Goal: Task Accomplishment & Management: Manage account settings

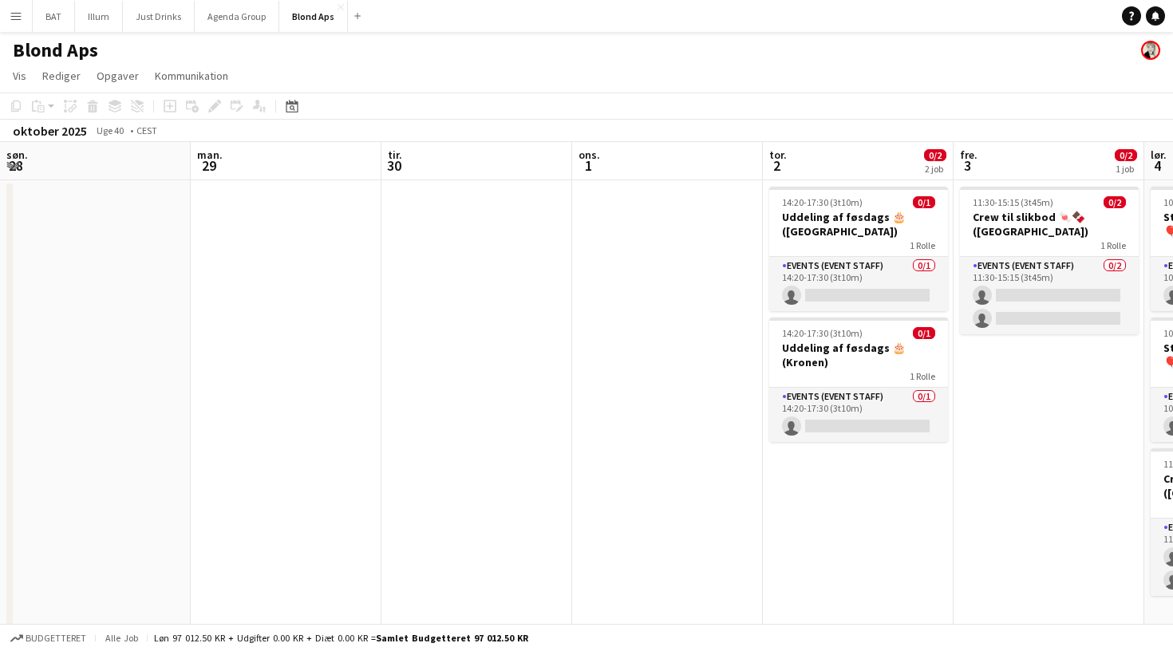
scroll to position [0, 481]
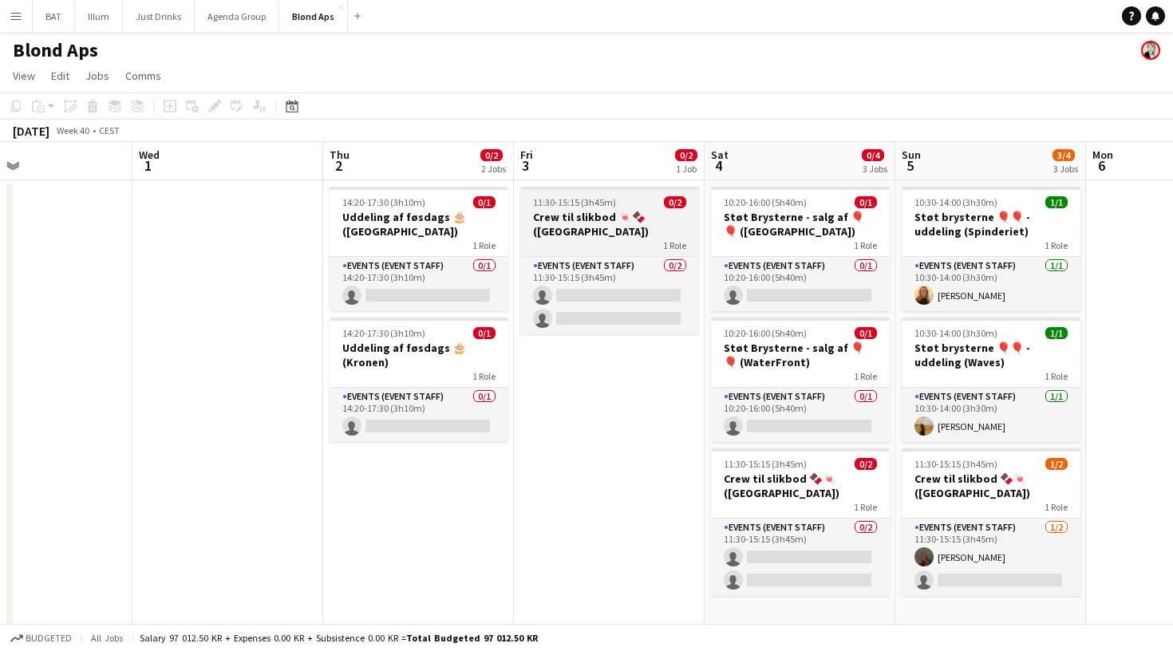
scroll to position [0, 448]
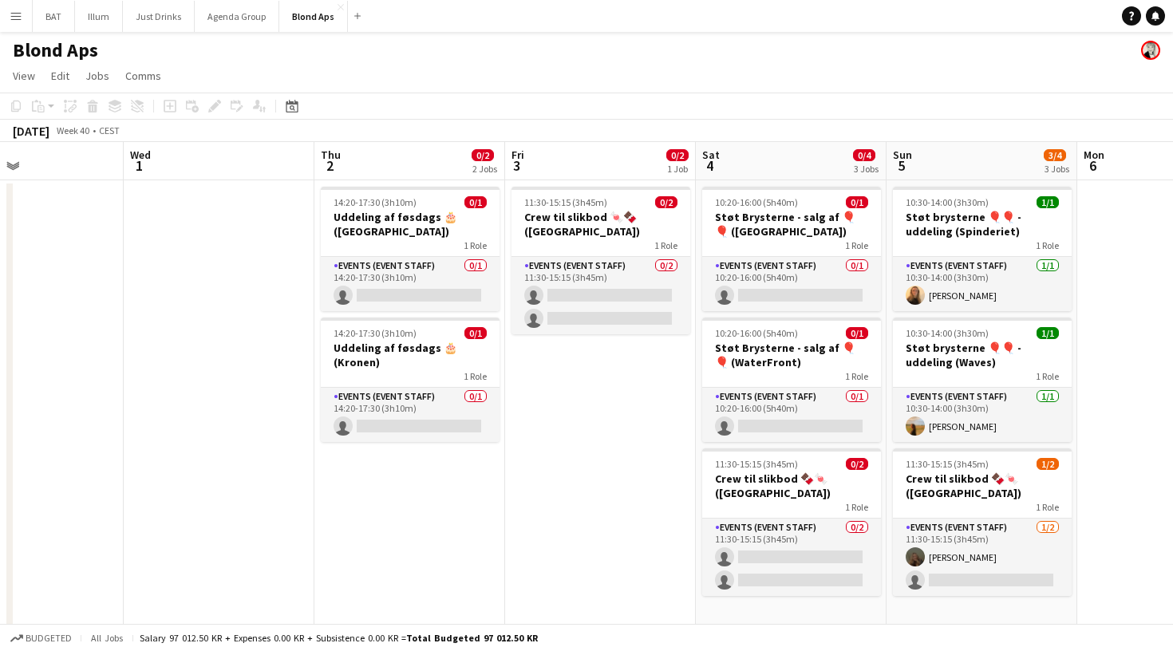
click at [30, 18] on app-navbar "Menu Boards Boards Boards All jobs Status Workforce Workforce My Workforce Recr…" at bounding box center [586, 16] width 1173 height 32
click at [22, 21] on button "Menu" at bounding box center [16, 16] width 32 height 32
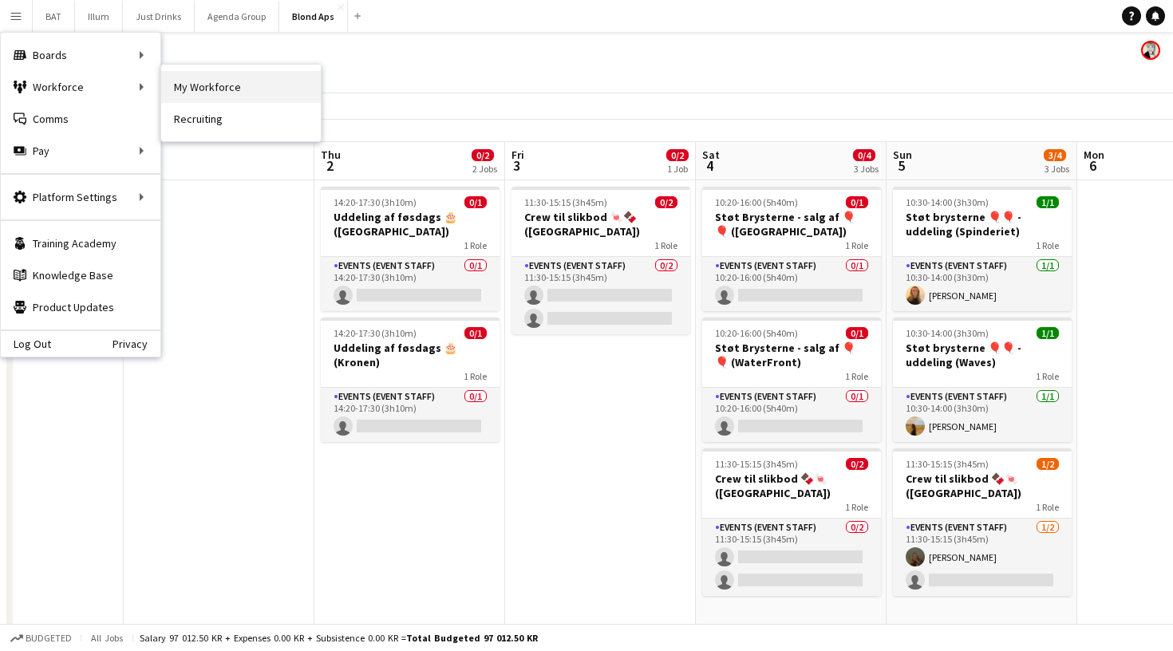
click at [196, 88] on link "My Workforce" at bounding box center [241, 87] width 160 height 32
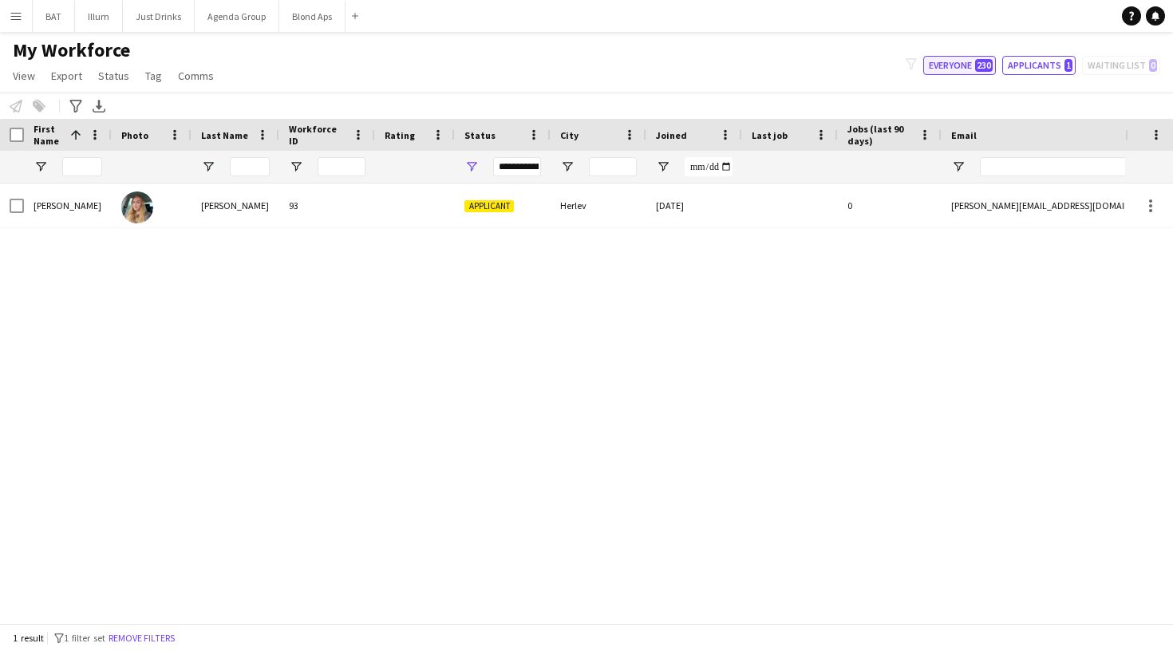
click at [956, 68] on button "Everyone 230" at bounding box center [959, 65] width 73 height 19
type input "**********"
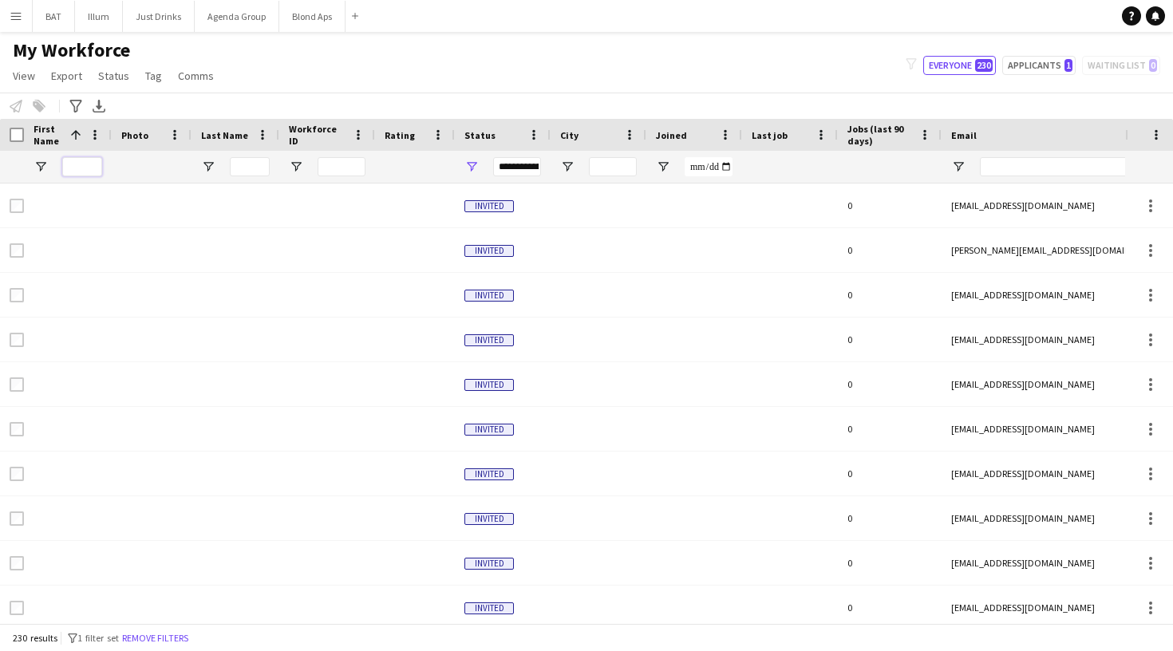
click at [86, 167] on input "First Name Filter Input" at bounding box center [82, 166] width 40 height 19
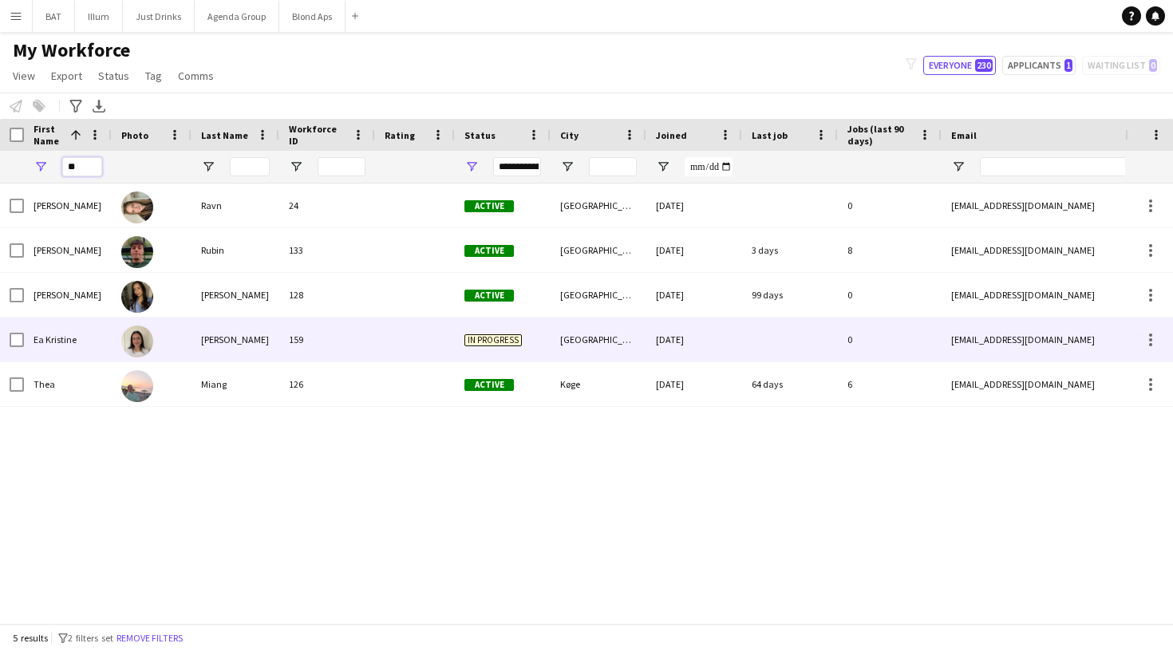
type input "**"
click at [166, 345] on div at bounding box center [152, 339] width 80 height 44
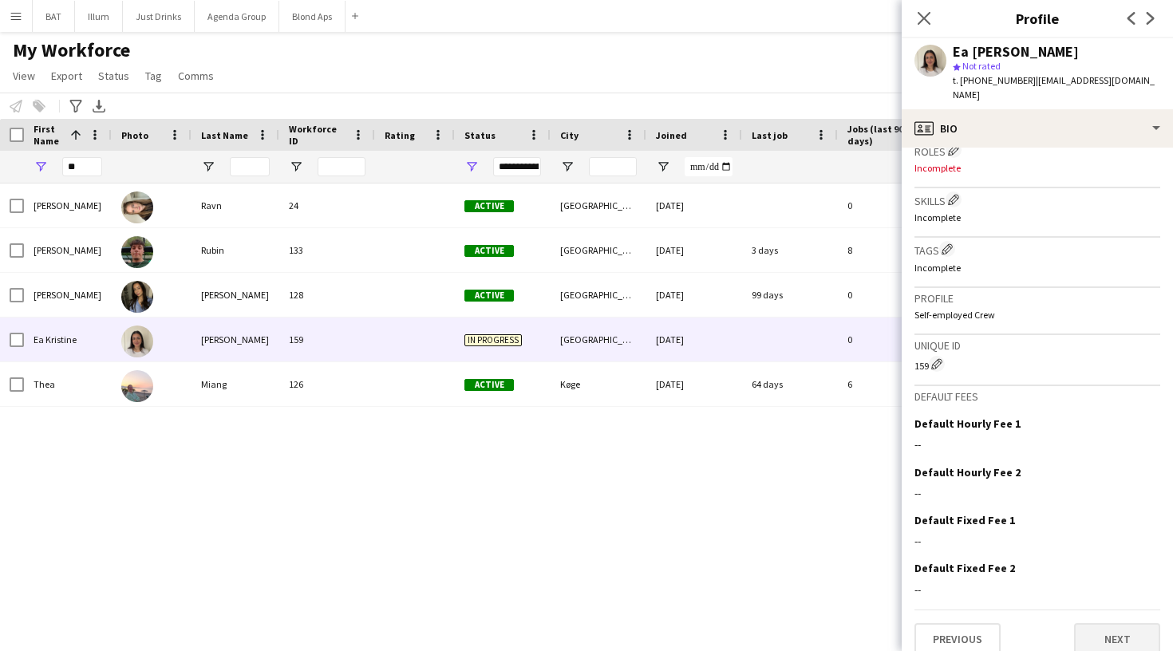
scroll to position [494, 0]
click at [1111, 625] on button "Next" at bounding box center [1117, 641] width 86 height 32
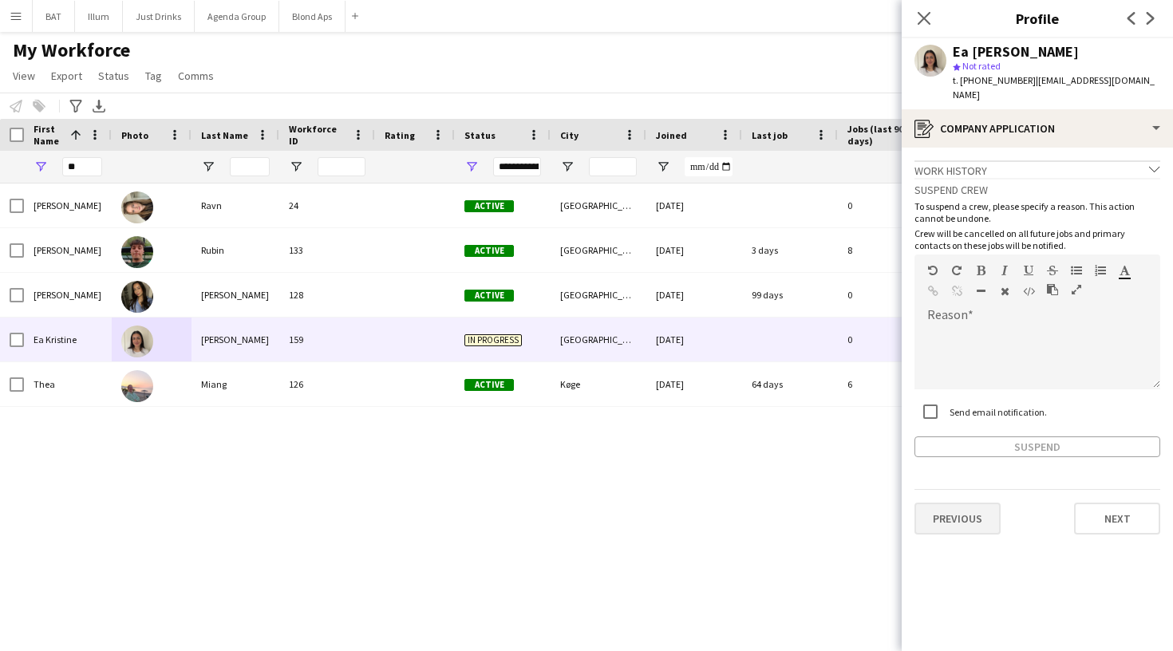
click at [979, 508] on button "Previous" at bounding box center [957, 519] width 86 height 32
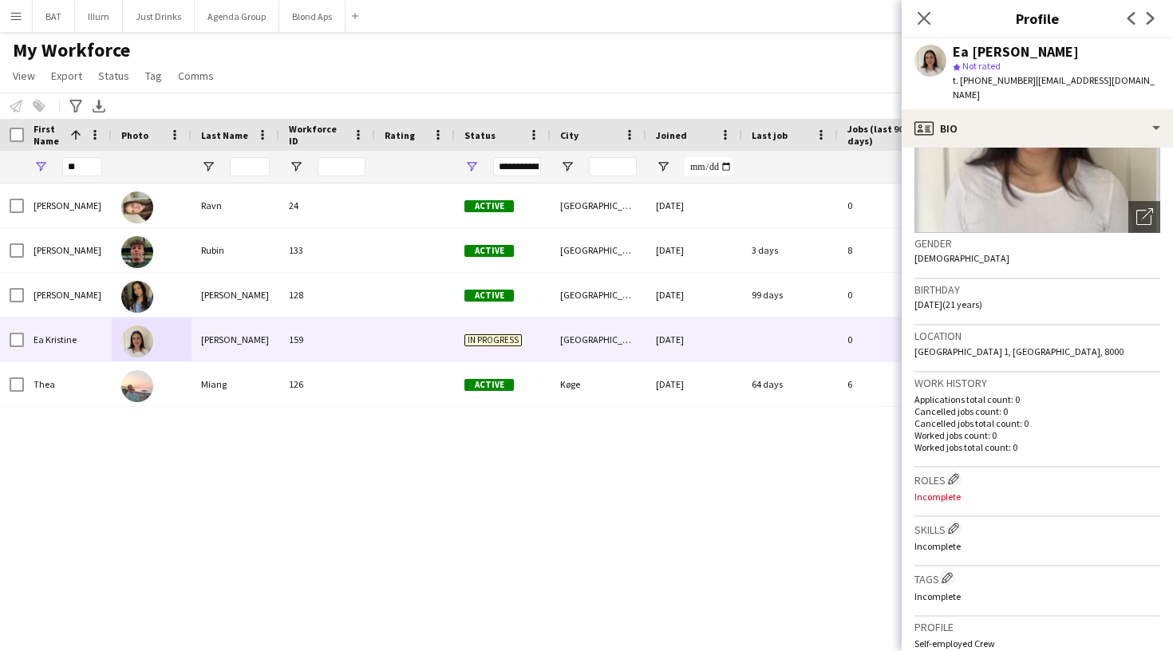
scroll to position [171, 0]
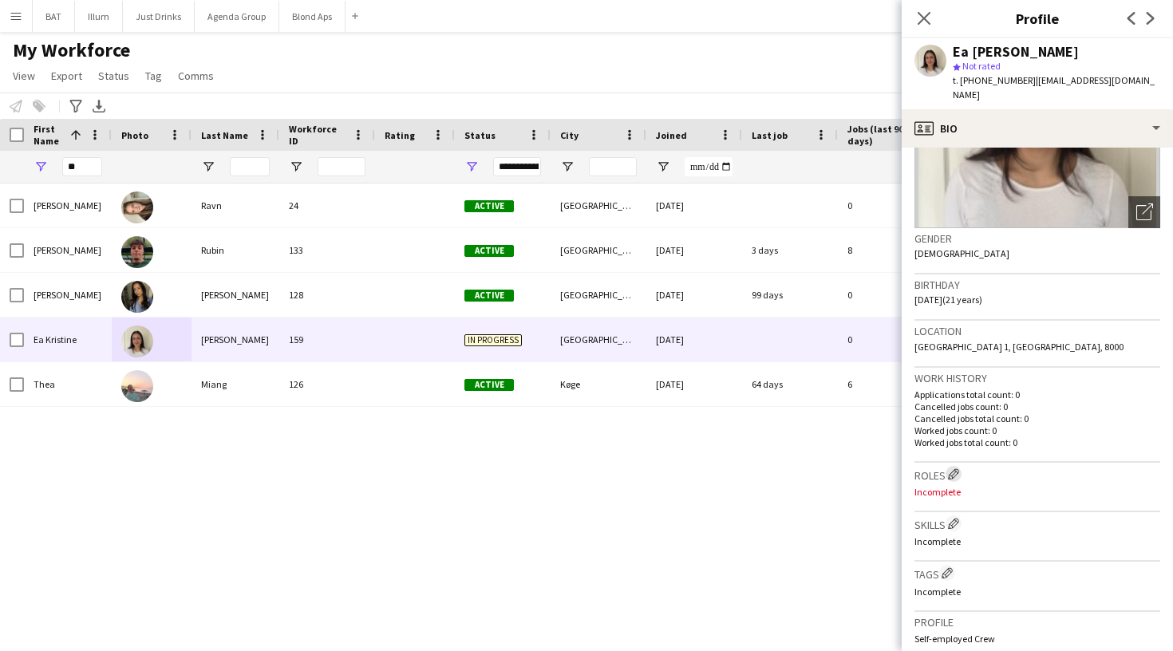
click at [956, 468] on app-icon "Edit crew company roles" at bounding box center [953, 473] width 11 height 11
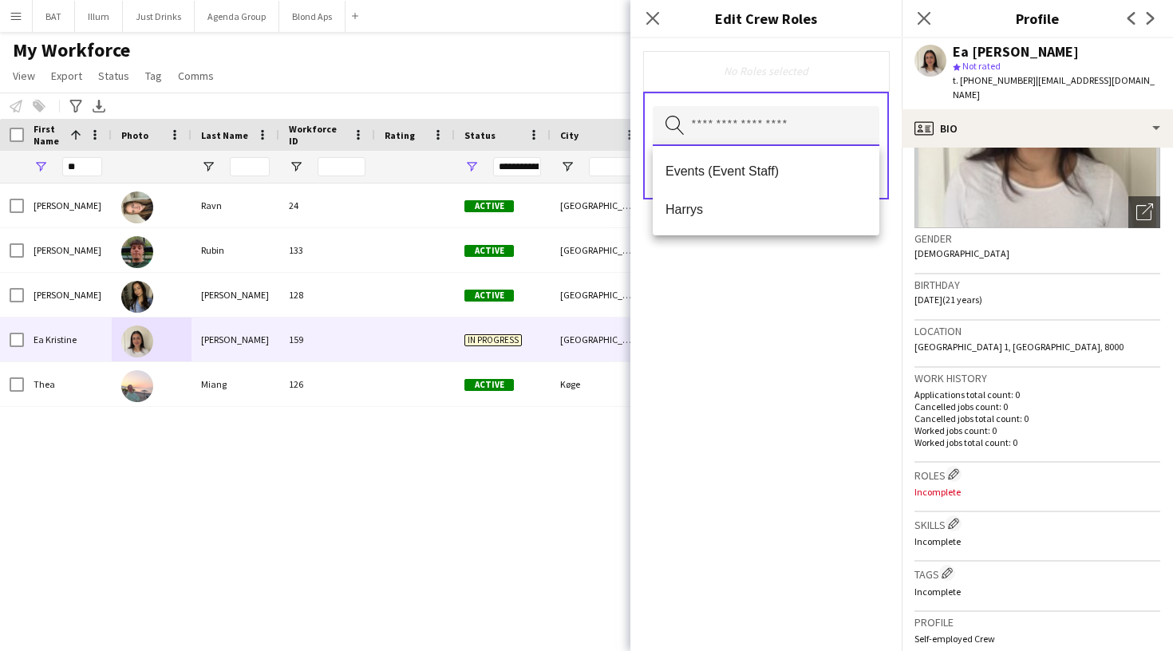
click at [755, 124] on input "text" at bounding box center [765, 126] width 227 height 40
click at [729, 174] on span "Events (Event Staff)" at bounding box center [765, 171] width 201 height 15
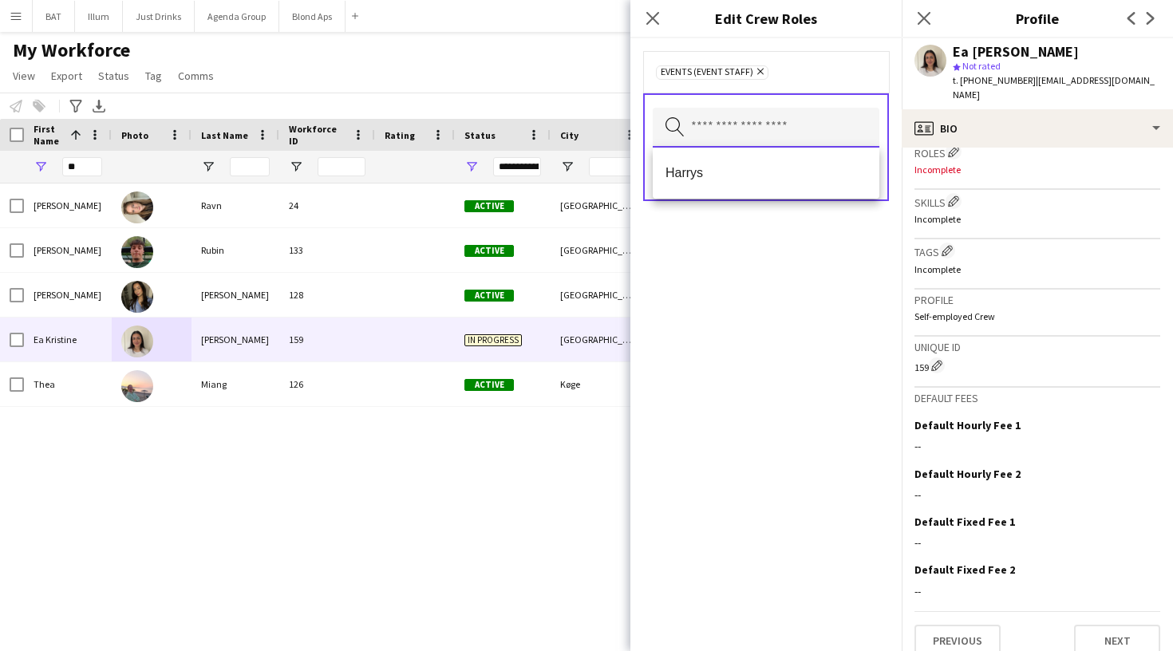
scroll to position [0, 0]
click at [1127, 632] on button "Next" at bounding box center [1117, 641] width 86 height 32
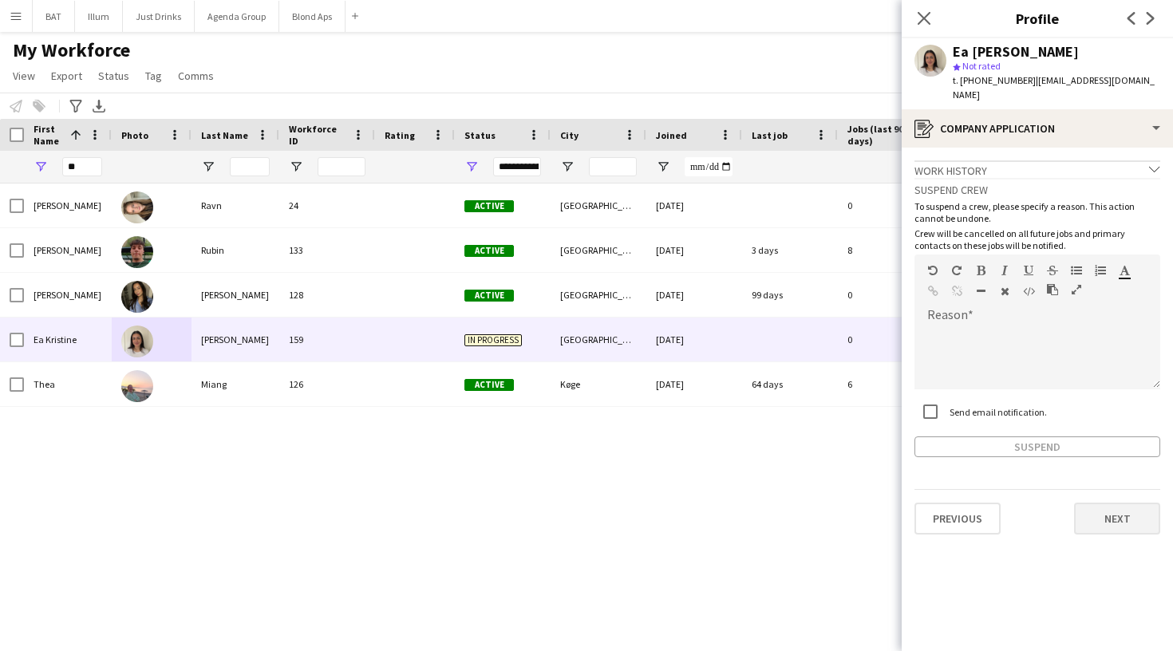
click at [1106, 503] on button "Next" at bounding box center [1117, 519] width 86 height 32
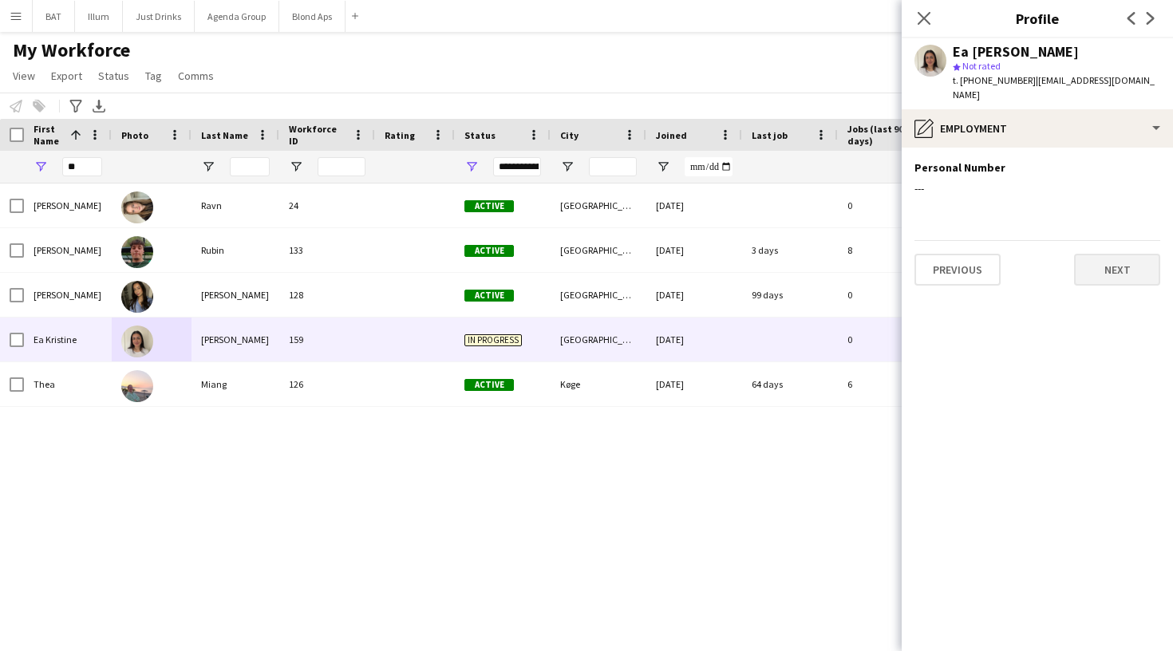
click at [1106, 259] on button "Next" at bounding box center [1117, 270] width 86 height 32
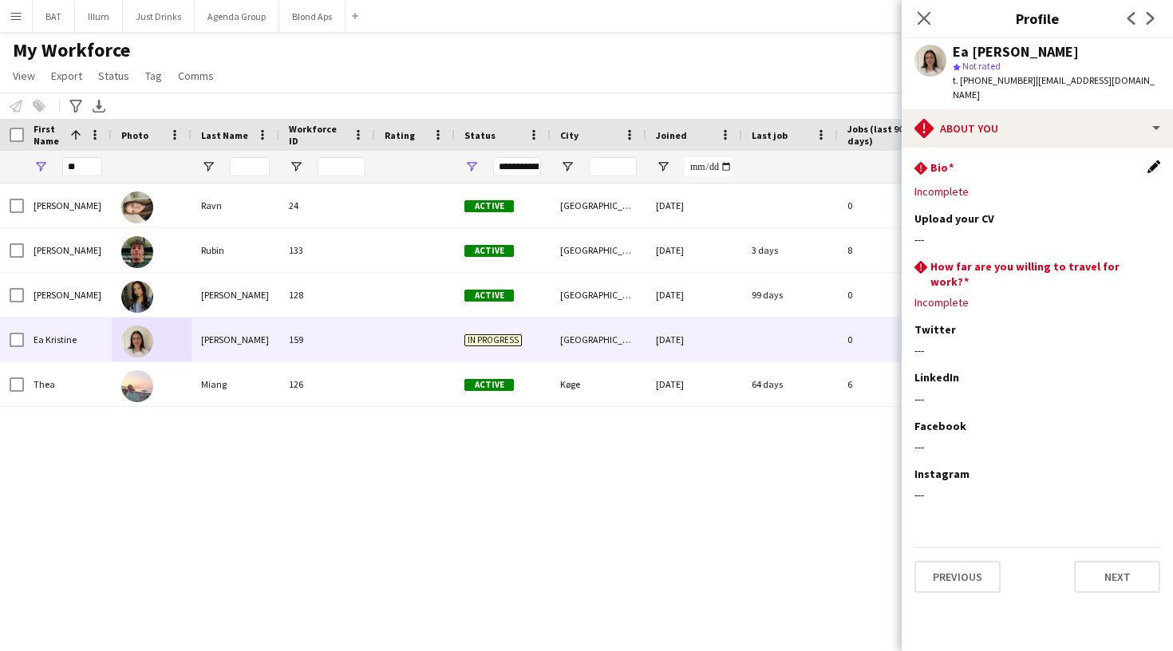
click at [1157, 160] on app-icon "Edit this field" at bounding box center [1153, 166] width 13 height 13
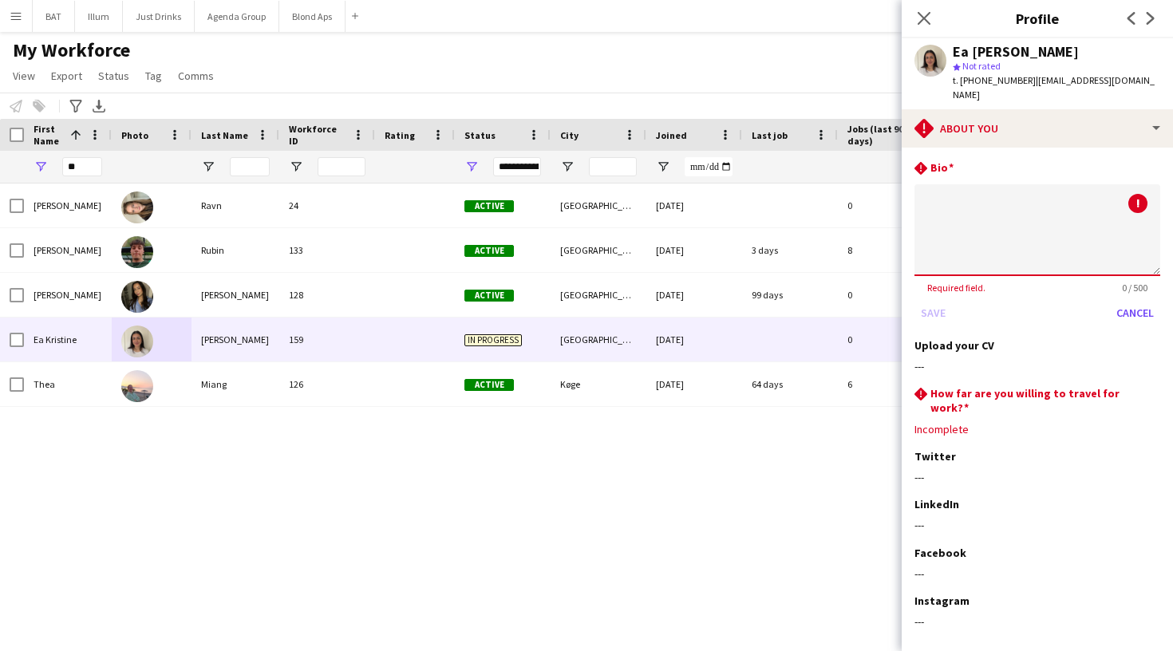
click at [948, 201] on textarea at bounding box center [1037, 230] width 246 height 92
type textarea "**"
click at [1157, 386] on div "rhombus-alert How far are you willing to travel for work? Edit this field" at bounding box center [1037, 400] width 246 height 29
click at [1148, 386] on div "rhombus-alert How far are you willing to travel for work? Edit this field" at bounding box center [1037, 400] width 246 height 29
click at [1157, 386] on div "rhombus-alert How far are you willing to travel for work? Edit this field" at bounding box center [1037, 400] width 246 height 29
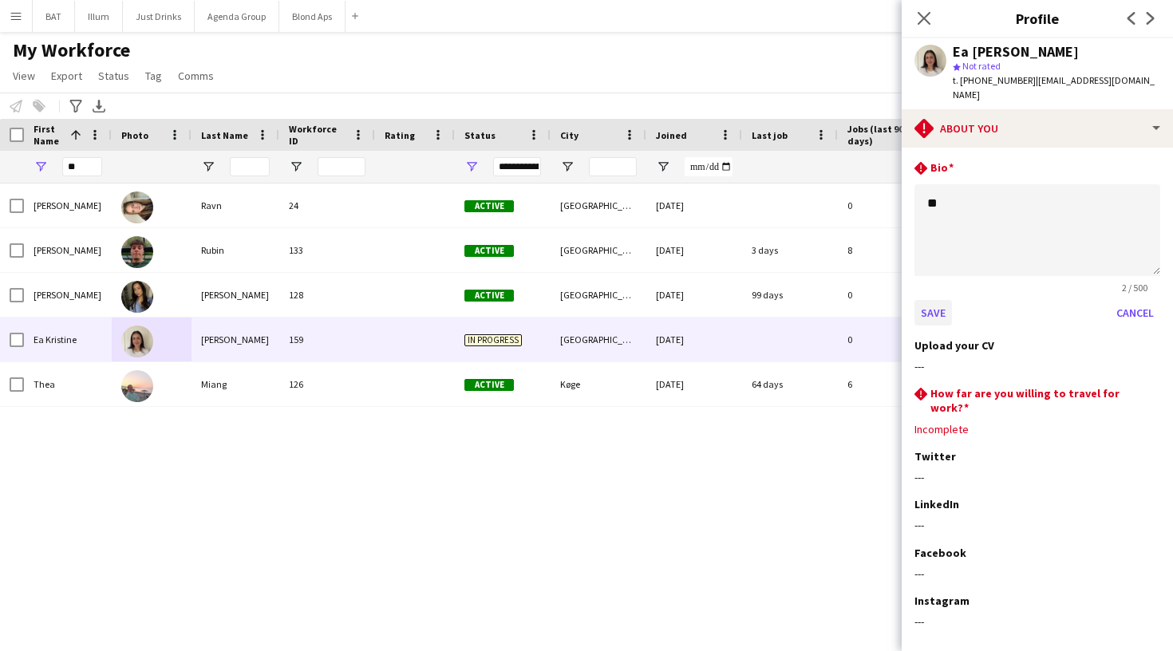
click at [942, 300] on button "Save" at bounding box center [932, 313] width 37 height 26
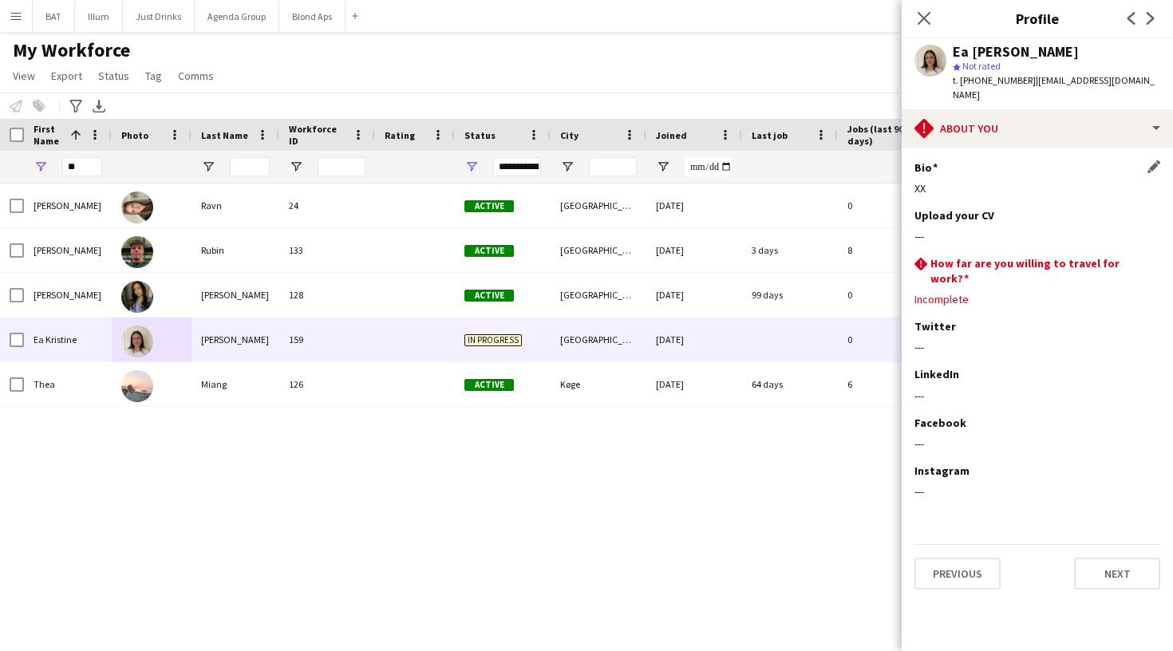
click at [1107, 558] on button "Next" at bounding box center [1117, 574] width 86 height 32
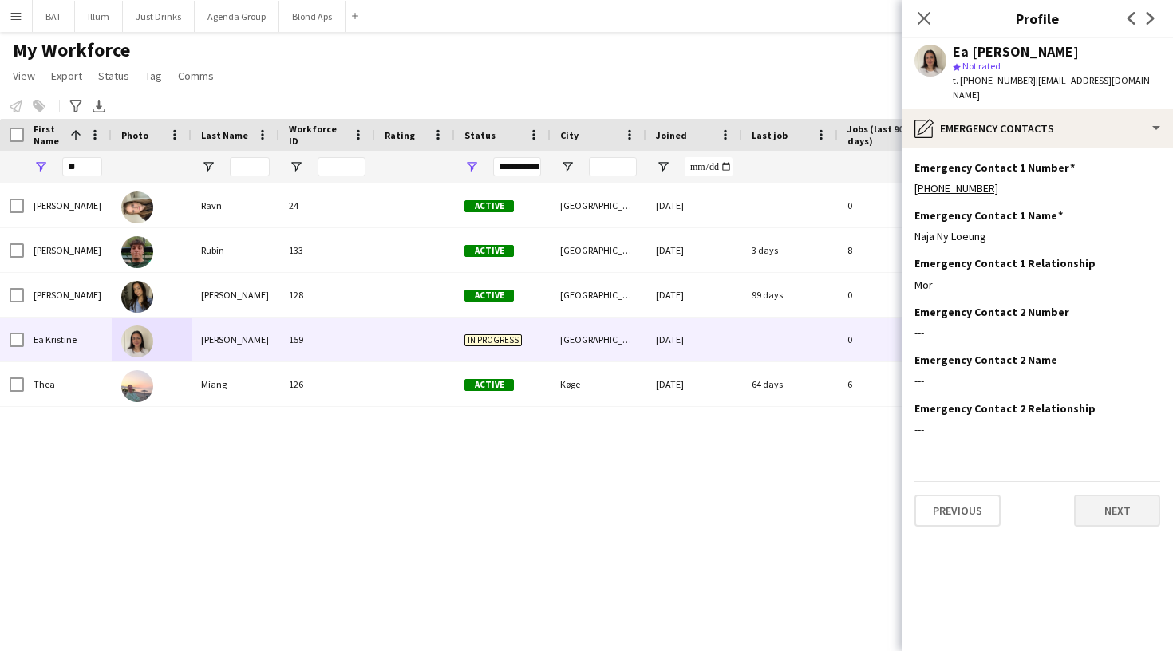
click at [1105, 495] on button "Next" at bounding box center [1117, 511] width 86 height 32
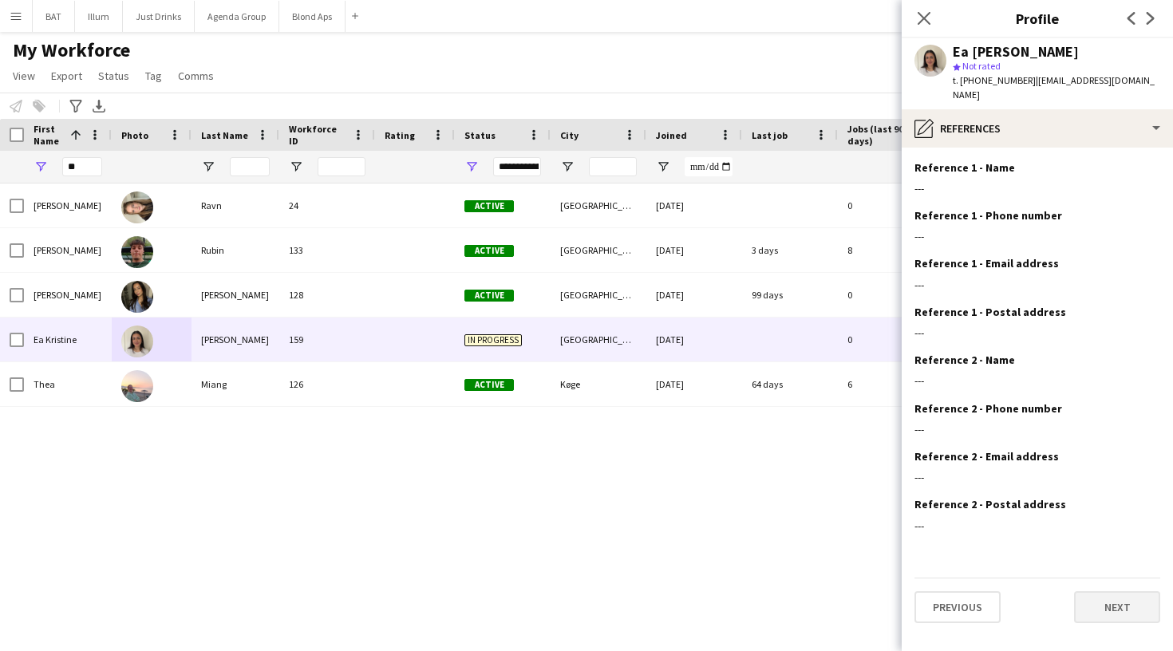
click at [1105, 595] on button "Next" at bounding box center [1117, 607] width 86 height 32
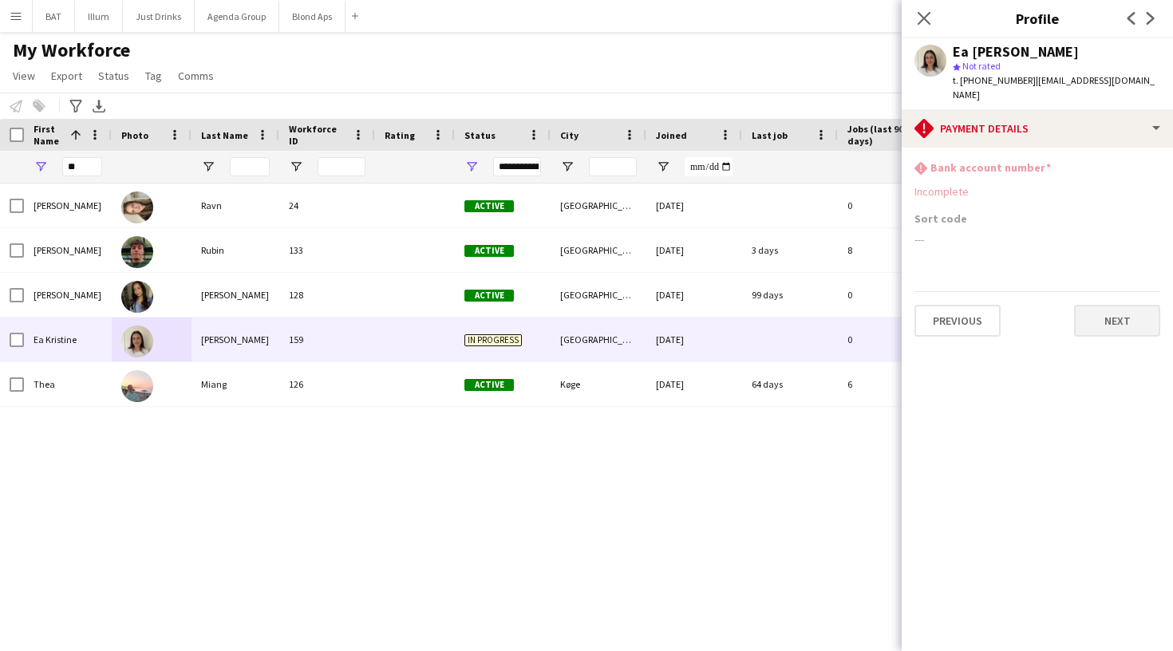
click at [1090, 311] on button "Next" at bounding box center [1117, 321] width 86 height 32
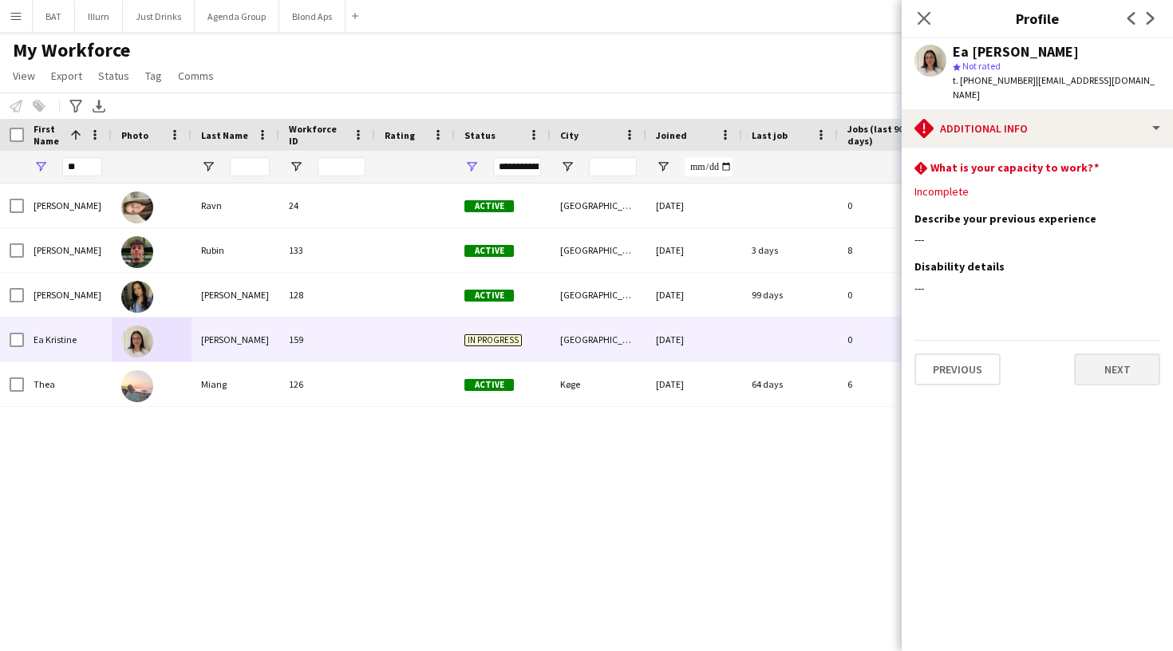
click at [1108, 353] on button "Next" at bounding box center [1117, 369] width 86 height 32
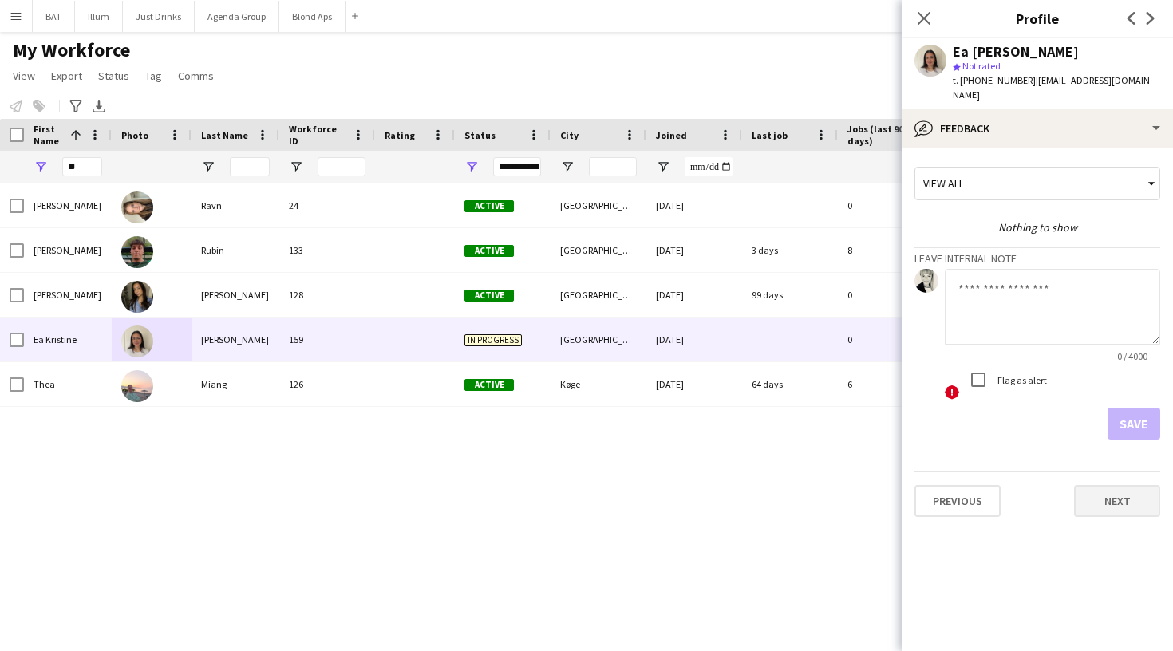
click at [1104, 485] on button "Next" at bounding box center [1117, 501] width 86 height 32
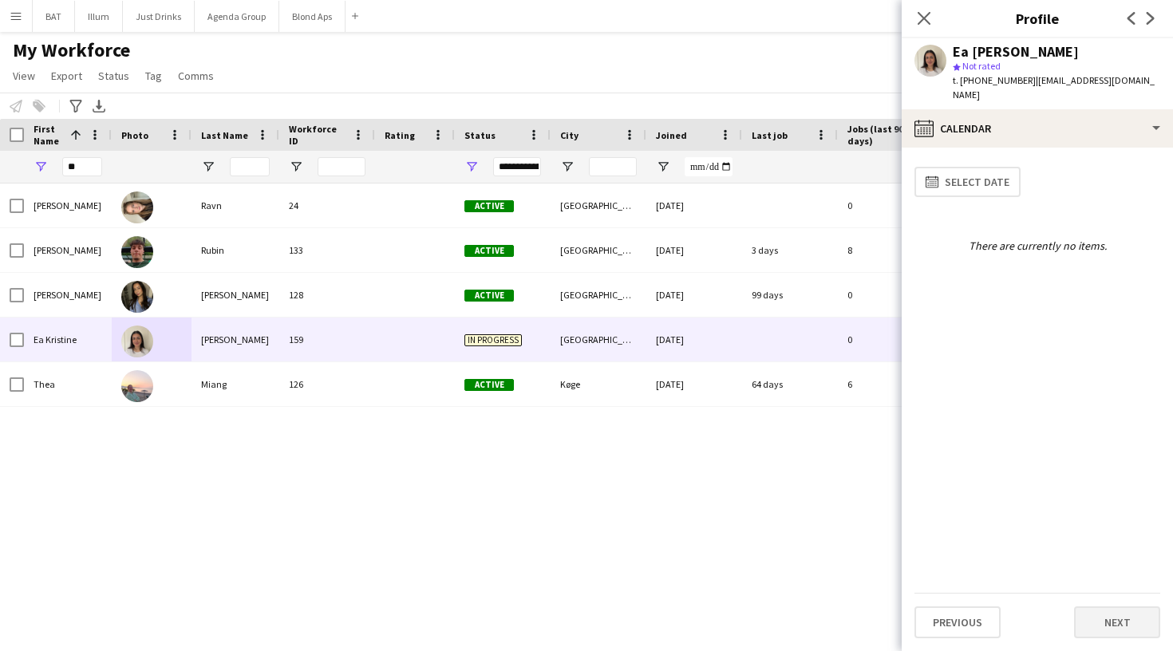
click at [1115, 633] on button "Next" at bounding box center [1117, 622] width 86 height 32
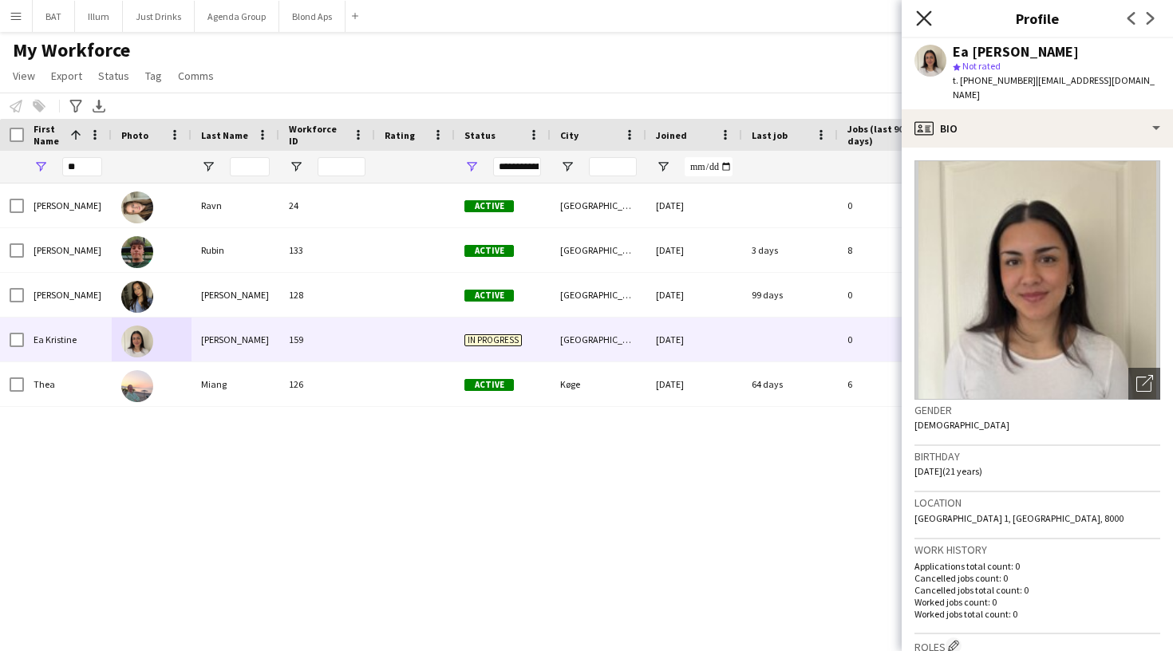
click at [924, 18] on icon at bounding box center [923, 17] width 15 height 15
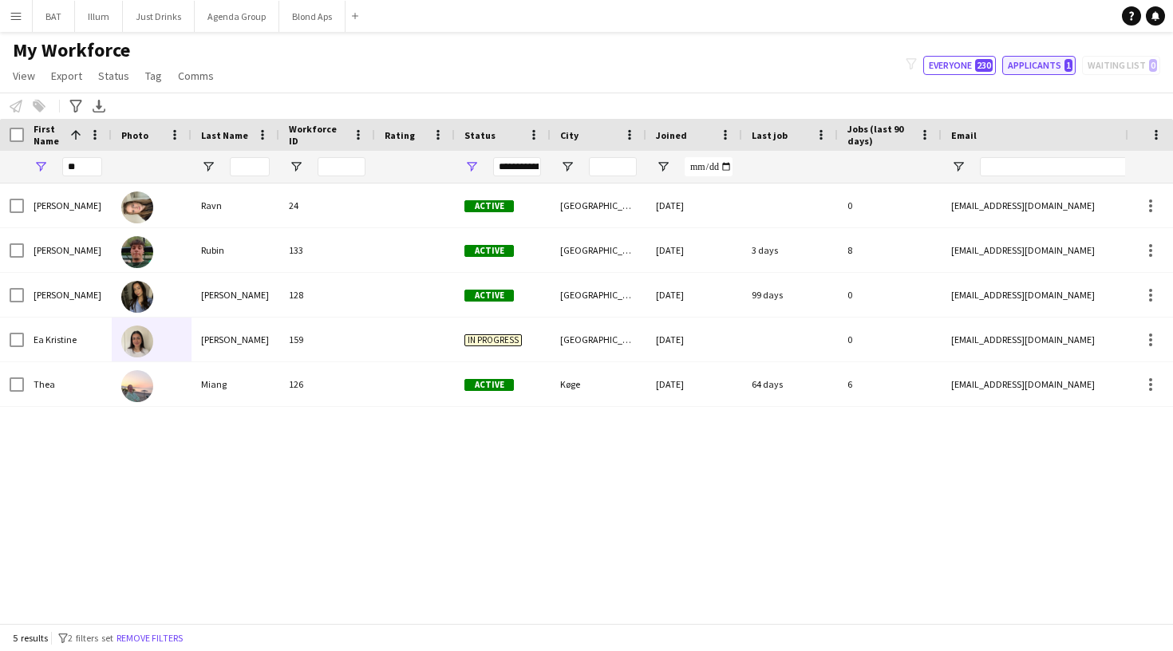
click at [1043, 59] on button "Applicants 1" at bounding box center [1038, 65] width 73 height 19
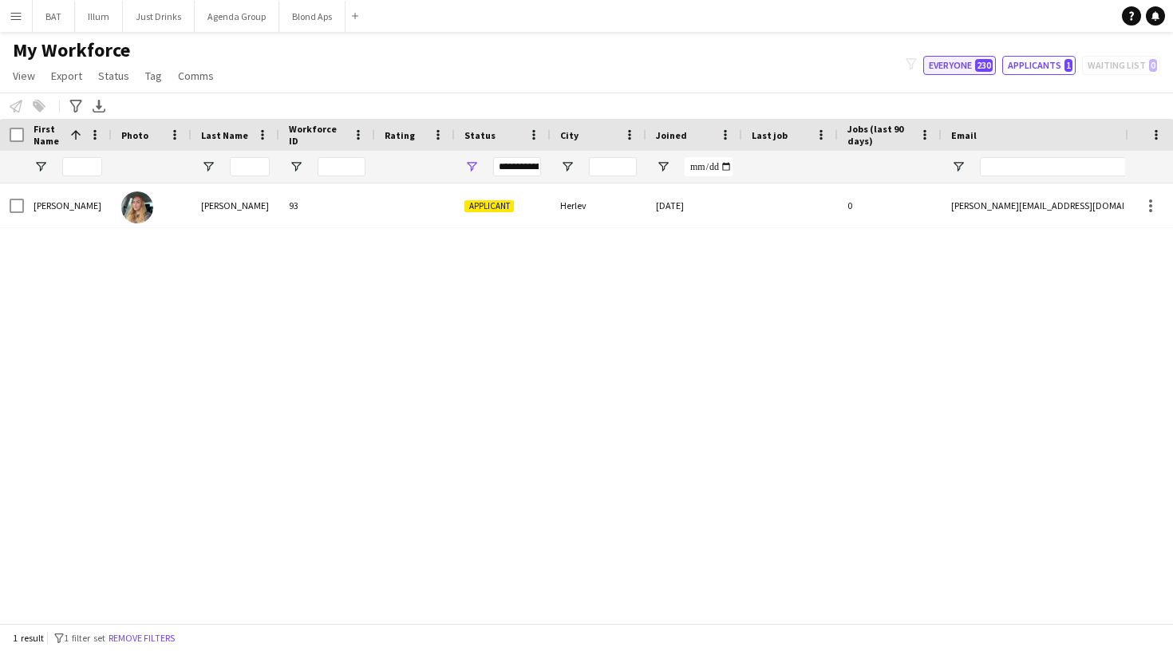
click at [956, 69] on button "Everyone 230" at bounding box center [959, 65] width 73 height 19
type input "**********"
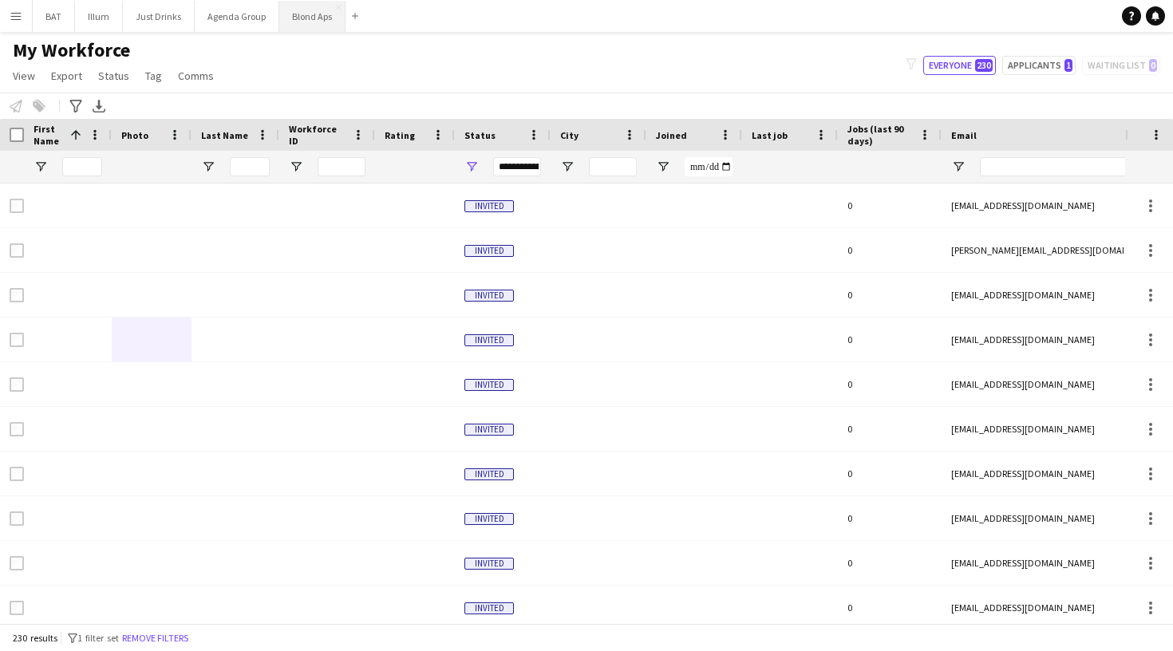
click at [313, 20] on button "Blond Aps Close" at bounding box center [312, 16] width 66 height 31
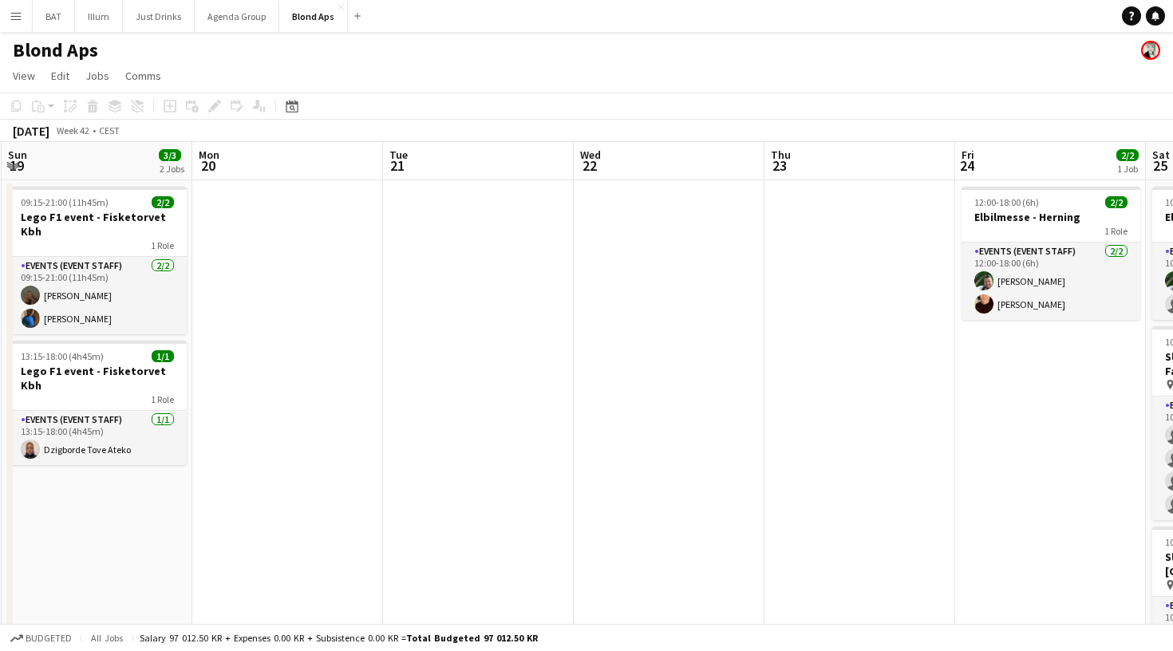
scroll to position [0, 419]
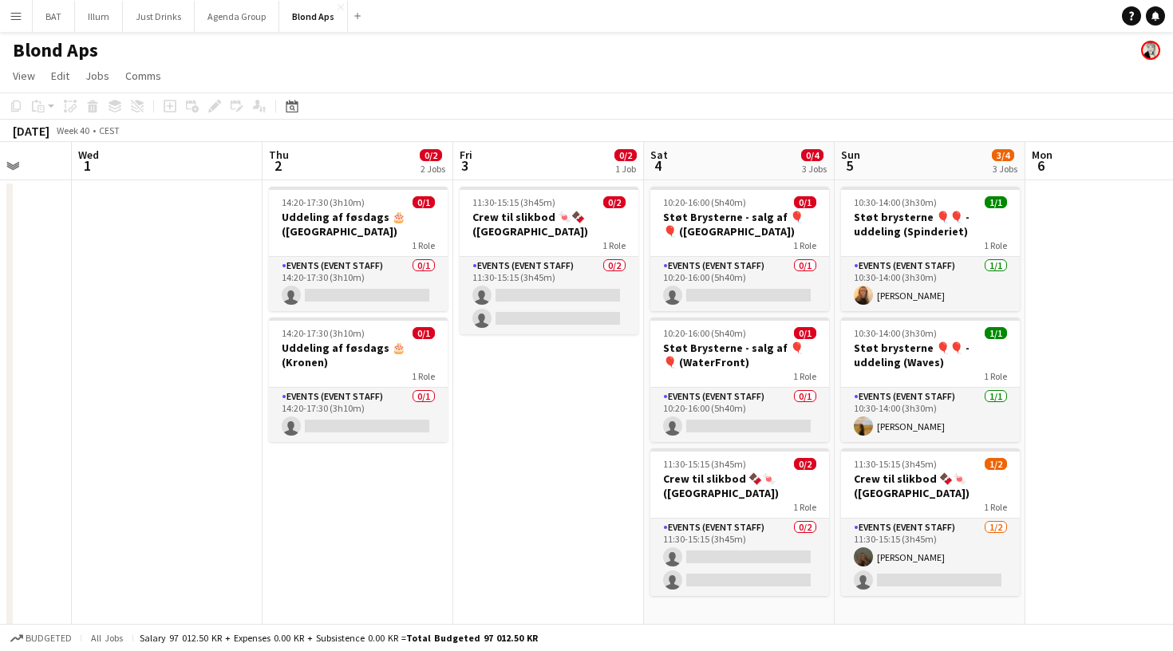
scroll to position [0, 503]
